Goal: Transaction & Acquisition: Subscribe to service/newsletter

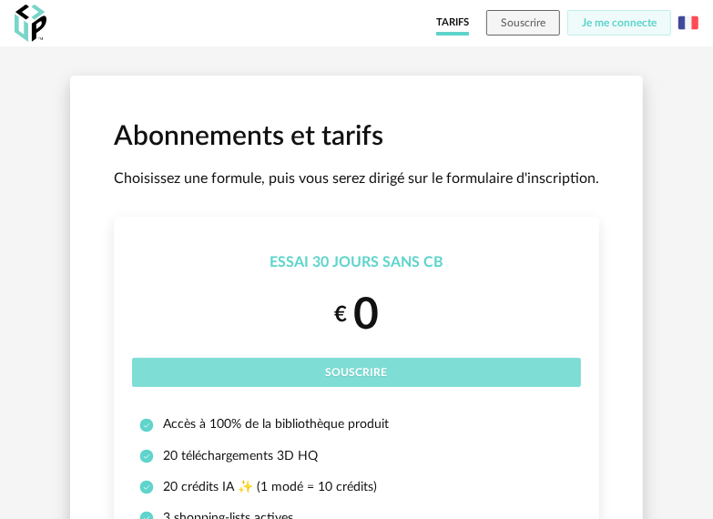
click at [413, 371] on button "Souscrire" at bounding box center [356, 372] width 449 height 29
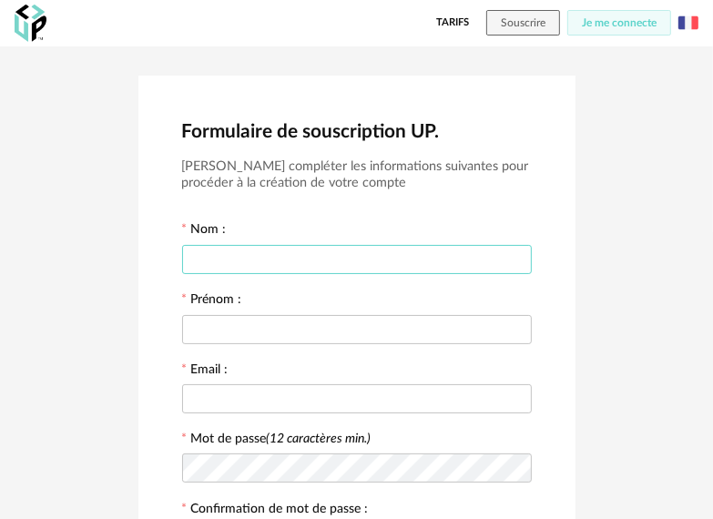
click at [365, 253] on input "text" at bounding box center [357, 259] width 350 height 29
click at [617, 24] on span "Je me connecte" at bounding box center [619, 22] width 75 height 11
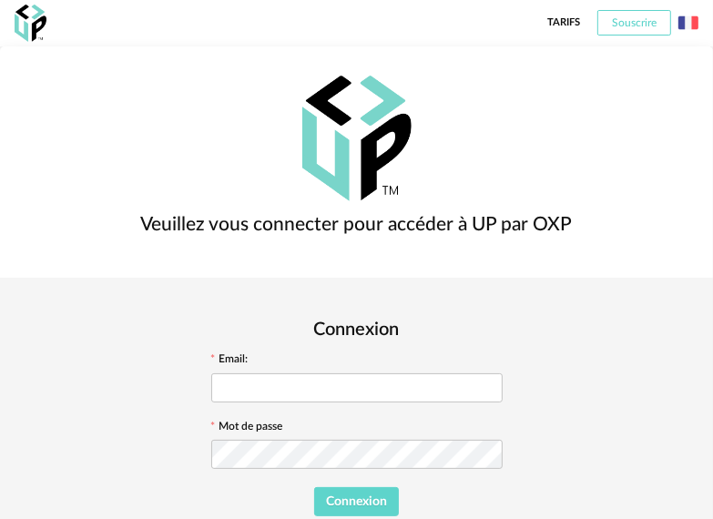
click at [616, 24] on span "Souscrire" at bounding box center [634, 22] width 45 height 11
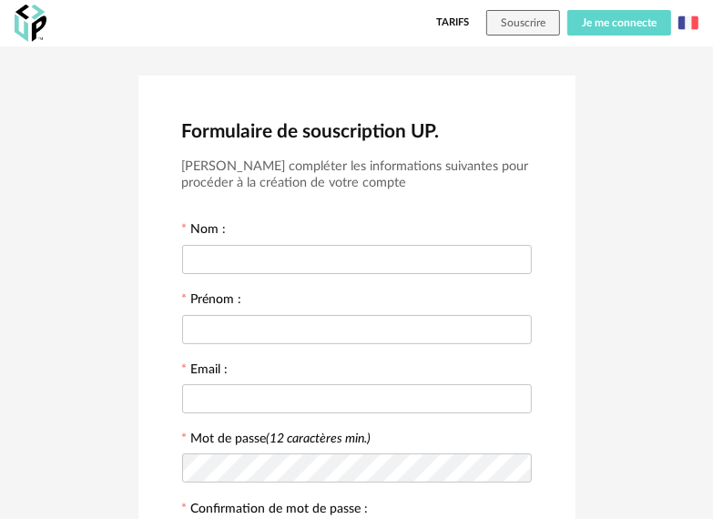
click at [626, 24] on span "Je me connecte" at bounding box center [619, 22] width 75 height 11
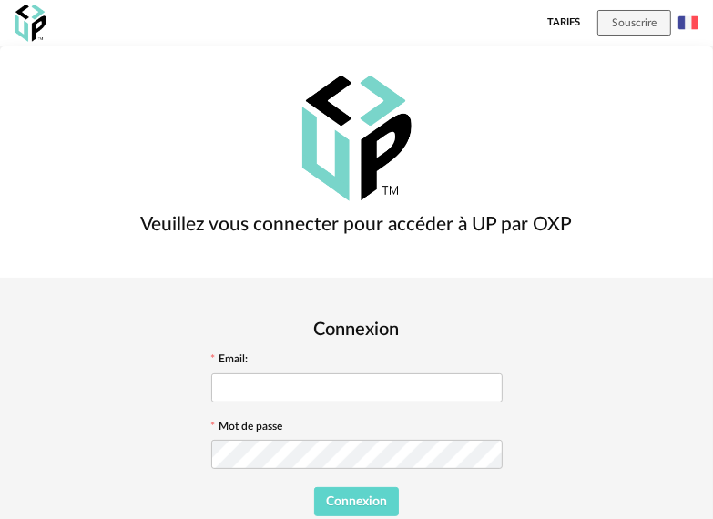
click at [585, 26] on div "Tarifs Souscrire English" at bounding box center [356, 23] width 713 height 46
click at [671, 31] on div "Tarifs Souscrire English" at bounding box center [356, 23] width 713 height 46
click at [689, 26] on img at bounding box center [688, 23] width 20 height 20
click at [659, 77] on li "English" at bounding box center [642, 70] width 103 height 33
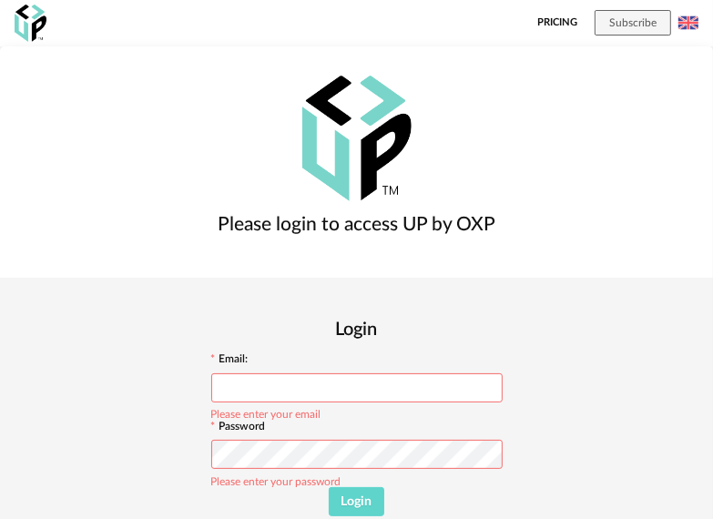
click at [548, 18] on link "Pricing" at bounding box center [557, 23] width 40 height 46
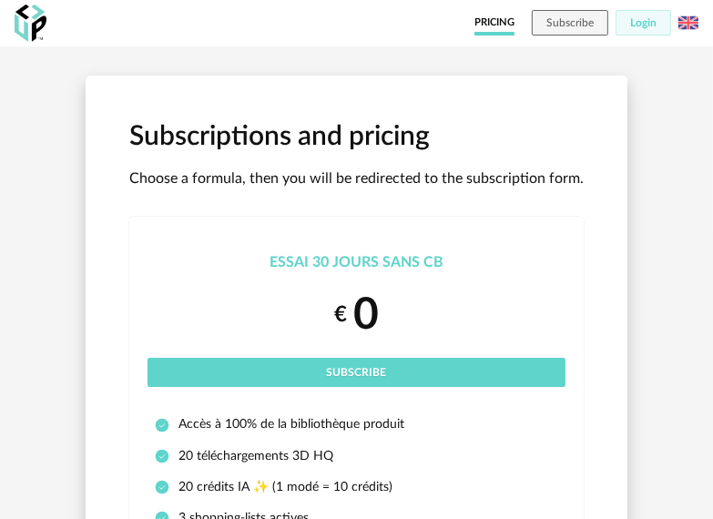
click at [689, 23] on img at bounding box center [688, 23] width 20 height 20
click at [661, 77] on li "Français" at bounding box center [640, 70] width 109 height 33
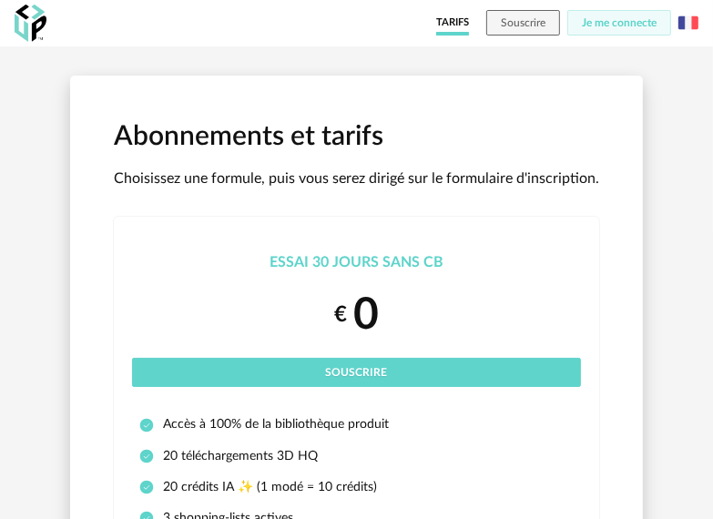
click at [685, 28] on img at bounding box center [688, 23] width 20 height 20
click at [672, 59] on li "English" at bounding box center [642, 70] width 103 height 33
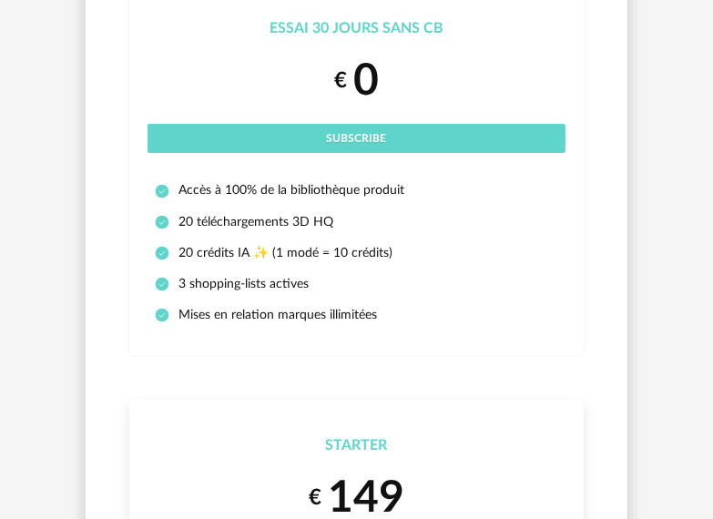
scroll to position [182, 0]
